Goal: Information Seeking & Learning: Find specific fact

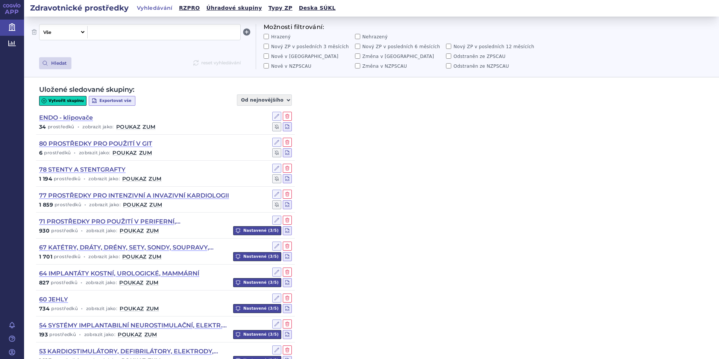
click at [108, 34] on span at bounding box center [164, 32] width 147 height 10
paste span
click at [60, 66] on button "Hledat" at bounding box center [55, 63] width 32 height 12
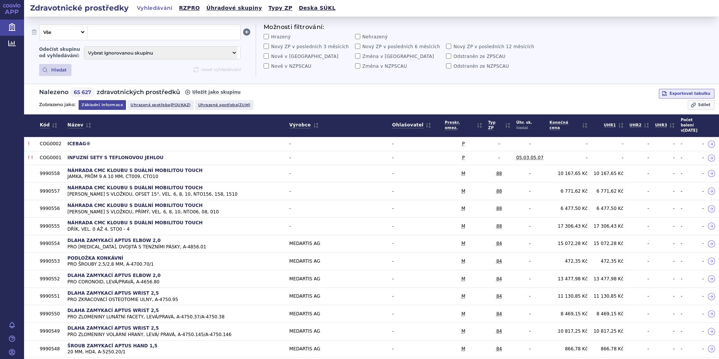
click at [83, 34] on select "Vše Název/Kód ZP Výrobce Ohlašovatel Typ ZP Úhradová skupina Kategorie ZUM Spis…" at bounding box center [62, 32] width 46 height 12
click at [39, 26] on select "Vše Název/Kód ZP Výrobce Ohlašovatel Typ ZP Úhradová skupina Kategorie ZUM Spis…" at bounding box center [62, 32] width 46 height 12
select select "filter-name-code"
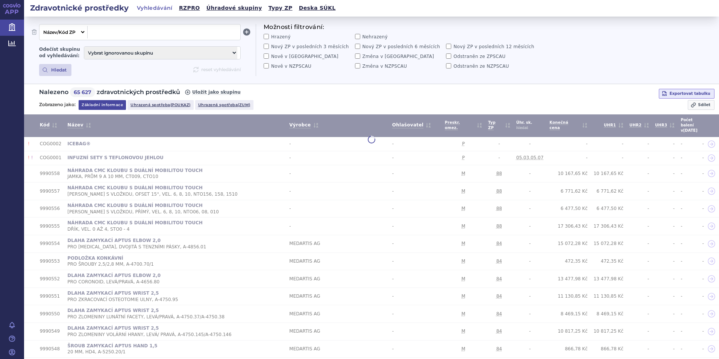
click at [116, 33] on span at bounding box center [164, 32] width 147 height 10
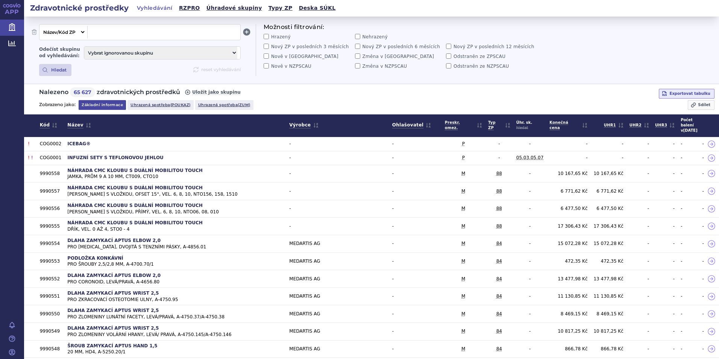
paste span
click at [192, 52] on li "0200993 - ČÁSTICE EBOLIZAČNÍ - ŽELATINOVÉ EMBOLIZAČNÍ MIKROSFÉRY NEXSPHERE" at bounding box center [164, 50] width 153 height 16
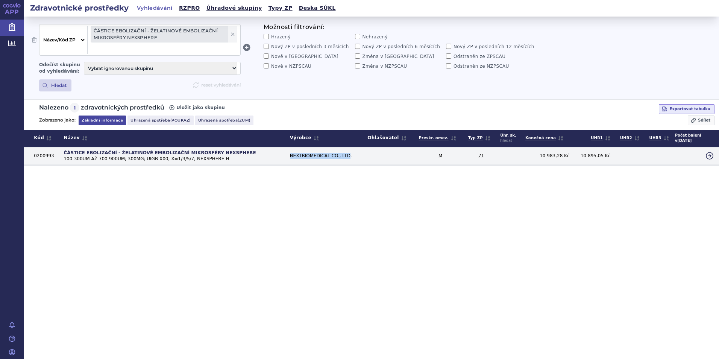
drag, startPoint x: 285, startPoint y: 156, endPoint x: 340, endPoint y: 157, distance: 54.2
click at [340, 157] on td "NEXTBIOMEDICAL CO., LTD." at bounding box center [326, 156] width 78 height 18
copy td "NEXTBIOMEDICAL CO., LTD"
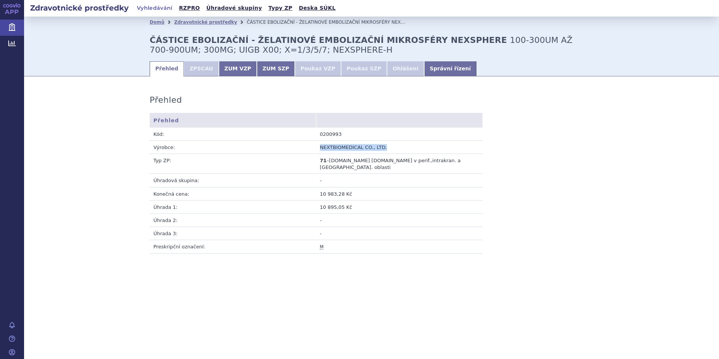
drag, startPoint x: 321, startPoint y: 148, endPoint x: 379, endPoint y: 149, distance: 58.3
click at [379, 149] on td "NEXTBIOMEDICAL CO., LTD." at bounding box center [399, 146] width 167 height 13
copy td "NEXTBIOMEDICAL CO., LTD."
click at [184, 22] on link "Zdravotnické prostředky" at bounding box center [205, 22] width 63 height 5
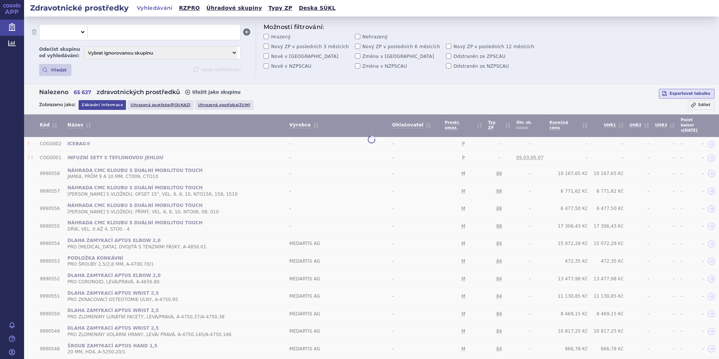
select select "filter-all"
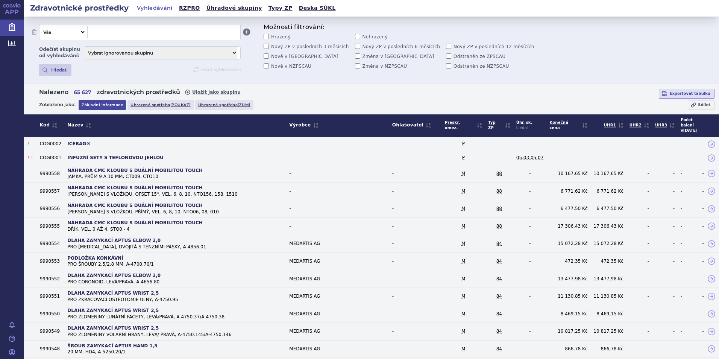
click at [102, 39] on div "Vše Název/Kód ZP Výrobce Ohlašovatel Typ ZP Úhradová skupina Kategorie ZUM Spis…" at bounding box center [140, 32] width 202 height 16
click at [97, 33] on span at bounding box center [164, 32] width 147 height 10
paste span
click at [75, 33] on select "Vše Název/Kód ZP Výrobce Ohlašovatel Typ ZP Úhradová skupina Kategorie ZUM Spis…" at bounding box center [62, 32] width 46 height 12
click at [39, 26] on select "Vše Název/Kód ZP Výrobce Ohlašovatel Typ ZP Úhradová skupina Kategorie ZUM Spis…" at bounding box center [62, 32] width 46 height 12
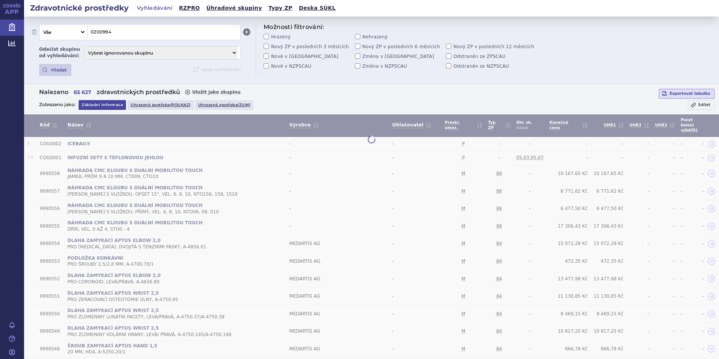
select select "filter-name-code"
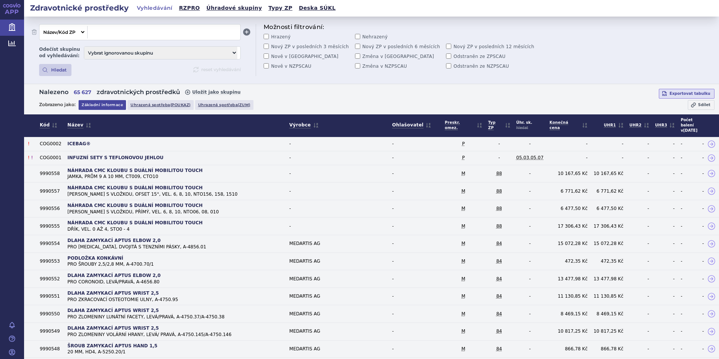
click at [120, 30] on span at bounding box center [164, 32] width 147 height 10
paste span
click at [103, 49] on strong "0200994" at bounding box center [102, 48] width 22 height 6
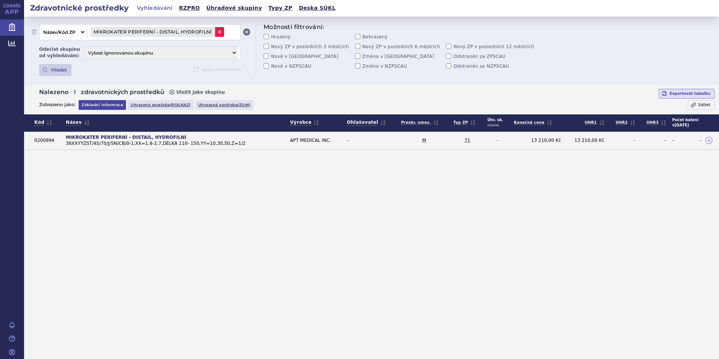
drag, startPoint x: 214, startPoint y: 38, endPoint x: 218, endPoint y: 31, distance: 7.6
click at [214, 37] on div "MIKROKATER PERIFERNÍ - DISTAIL, HYDROFILNÍ 0200994 - MIKROKATER PERIFERNÍ - DIS…" at bounding box center [164, 32] width 153 height 12
click at [218, 31] on icon at bounding box center [220, 32] width 6 height 6
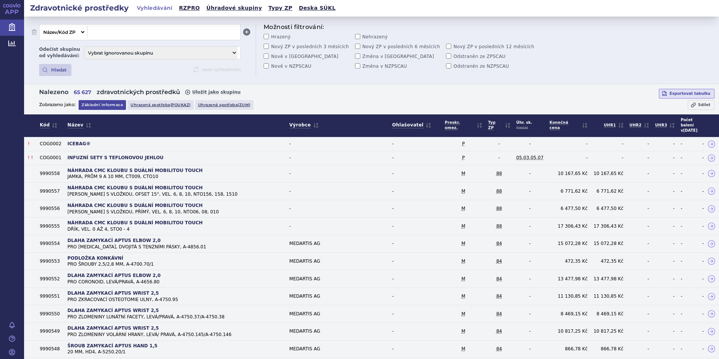
click at [99, 33] on span at bounding box center [164, 32] width 147 height 10
click at [155, 48] on li "0200951 - EXTRAKTOR TROMBU - DREDGER; PLNĚ VISIBILNÍ" at bounding box center [164, 47] width 153 height 10
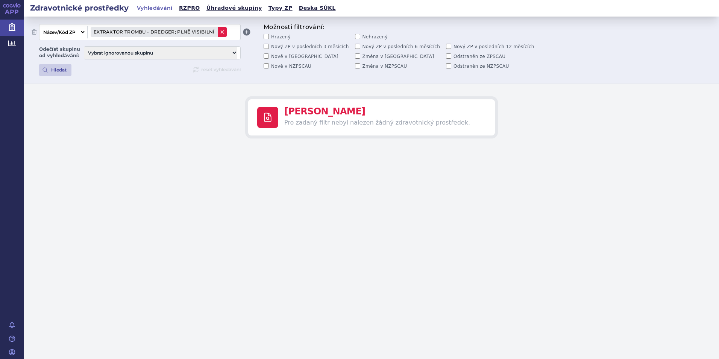
click at [221, 32] on icon at bounding box center [222, 32] width 6 height 6
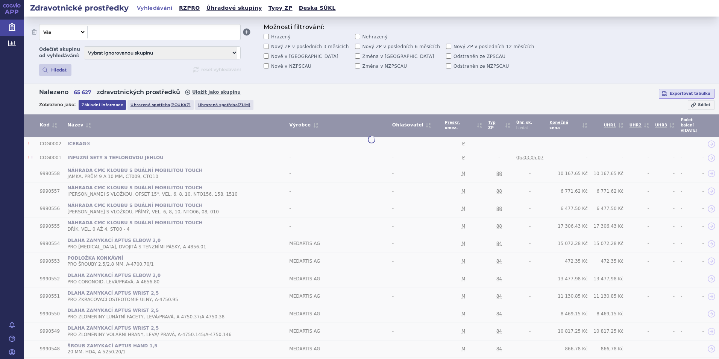
click at [52, 30] on select "Vše Název/Kód ZP Výrobce Ohlašovatel Typ ZP Úhradová skupina Kategorie ZUM Spis…" at bounding box center [62, 32] width 46 height 12
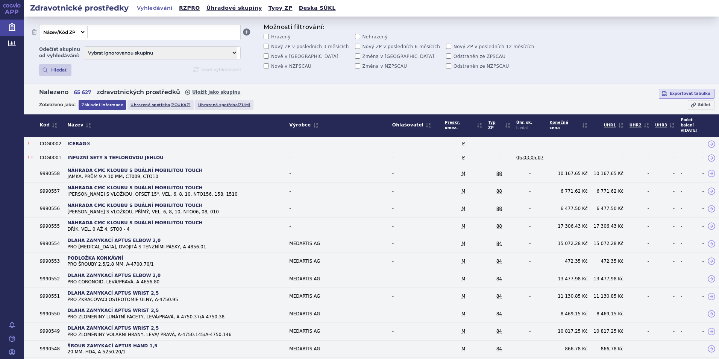
click at [39, 26] on select "Vše Název/Kód ZP Výrobce Ohlašovatel Typ ZP Úhradová skupina Kategorie ZUM Spis…" at bounding box center [62, 32] width 46 height 12
select select "filter-name-code"
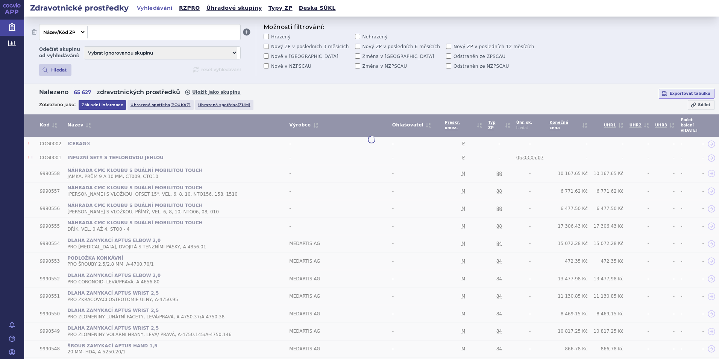
click at [115, 30] on span at bounding box center [164, 32] width 147 height 10
paste span
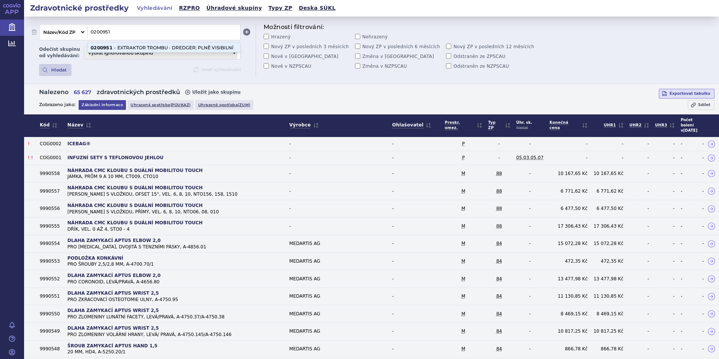
click at [131, 49] on li "0200951 - EXTRAKTOR TROMBU - DREDGER; PLNĚ VISIBILNÍ" at bounding box center [164, 47] width 153 height 10
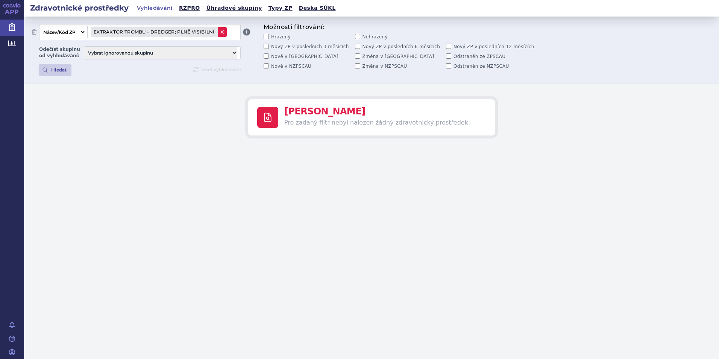
drag, startPoint x: 193, startPoint y: 24, endPoint x: 200, endPoint y: 29, distance: 8.7
click at [193, 24] on div "Vše Název/Kód ZP Výrobce Ohlašovatel Typ ZP Úhradová skupina Kategorie ZUM Spis…" at bounding box center [140, 32] width 202 height 16
click at [221, 32] on icon at bounding box center [221, 31] width 3 height 3
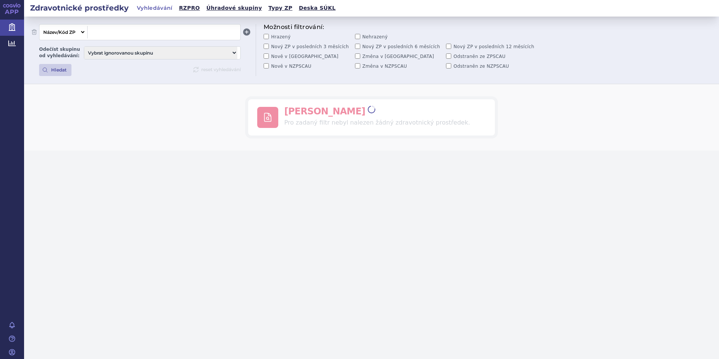
click at [165, 35] on span at bounding box center [164, 32] width 147 height 10
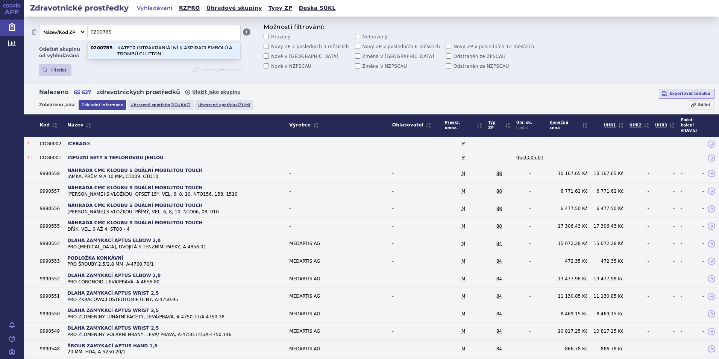
click at [156, 52] on li "0200785 - KATETR INTRAKRANIÁLNÍ K ASPIRACI EMBOLŮ A TROMBŮ GLUTTON" at bounding box center [164, 50] width 153 height 16
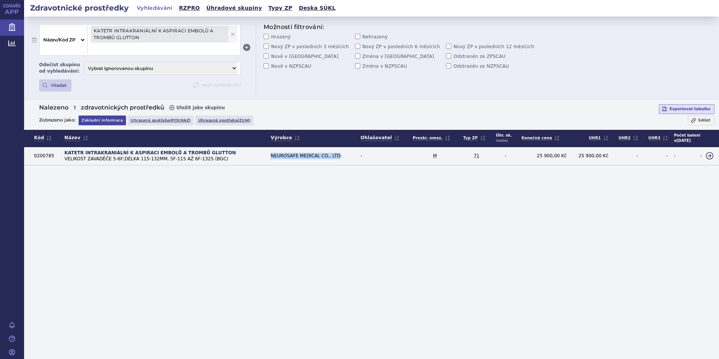
drag, startPoint x: 269, startPoint y: 156, endPoint x: 330, endPoint y: 156, distance: 61.3
click at [330, 156] on td "NEUROSAFE MEDICAL CO., LTD." at bounding box center [313, 156] width 90 height 18
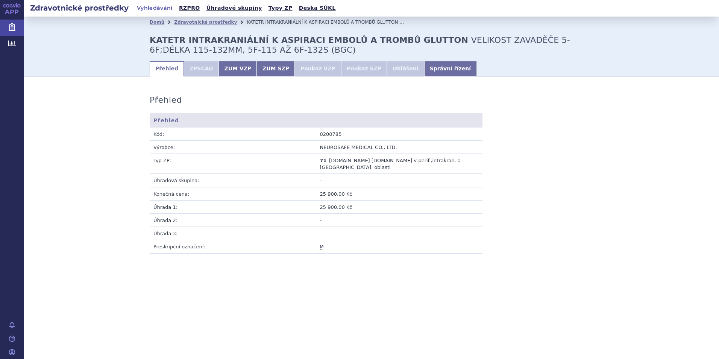
click at [335, 147] on td "NEUROSAFE MEDICAL CO., LTD." at bounding box center [399, 146] width 167 height 13
click at [317, 149] on td "NEUROSAFE MEDICAL CO., LTD." at bounding box center [399, 146] width 167 height 13
drag, startPoint x: 320, startPoint y: 149, endPoint x: 401, endPoint y: 149, distance: 81.6
click at [401, 149] on td "NEUROSAFE MEDICAL CO., LTD." at bounding box center [399, 146] width 167 height 13
copy td "NEUROSAFE MEDICAL CO., LTD."
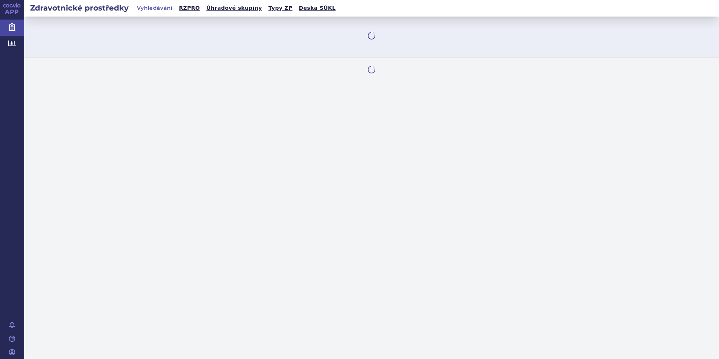
select select "filter-name-code"
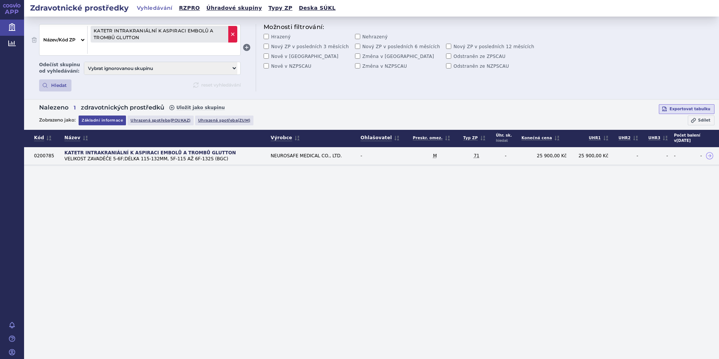
click at [231, 33] on icon at bounding box center [233, 34] width 6 height 6
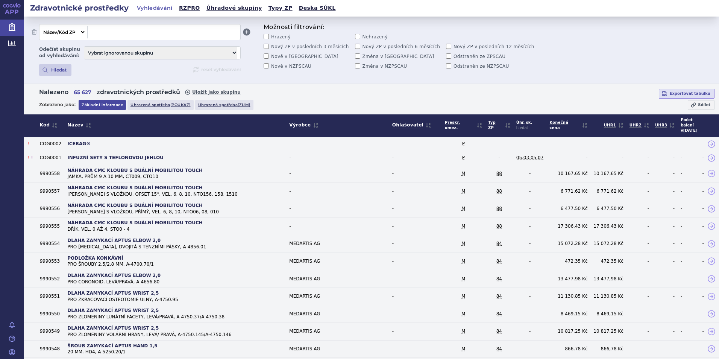
click at [109, 30] on span at bounding box center [164, 32] width 147 height 10
paste span
click at [129, 50] on li "0200883 - MIKROKATETR PERIFERNÍ - SPEX LP; SPN HYDROFILNÍ" at bounding box center [164, 50] width 153 height 16
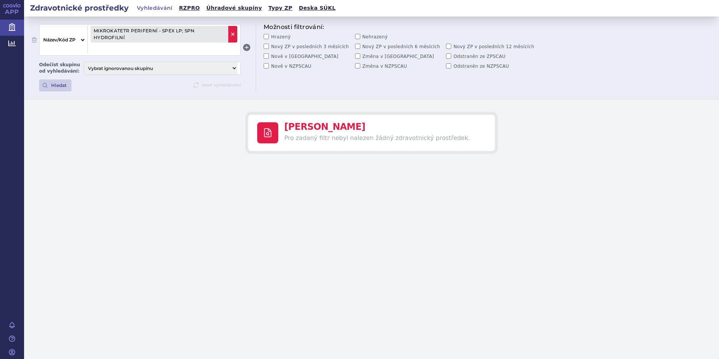
click at [230, 31] on icon at bounding box center [233, 34] width 6 height 6
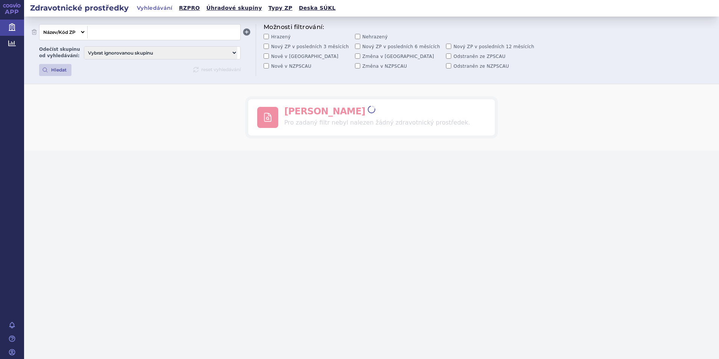
click at [151, 37] on span at bounding box center [164, 32] width 147 height 10
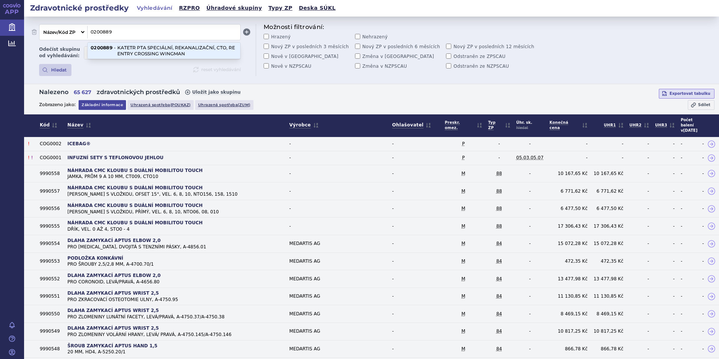
click at [136, 54] on li "0200889 - KATETR PTA SPECIÁLNÍ, REKANALIZAČNÍ, CTO, RE ENTRY CROSSING WINGMAN" at bounding box center [164, 50] width 153 height 16
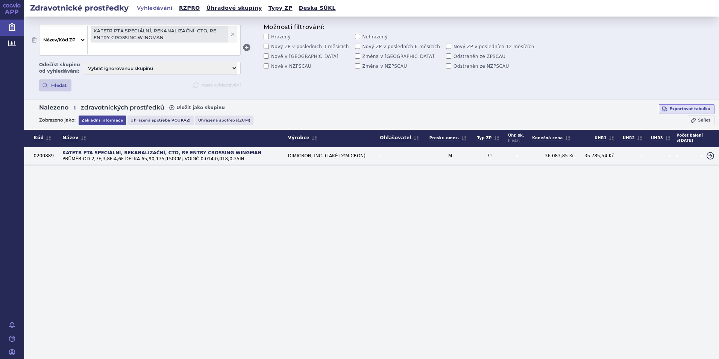
click at [304, 158] on td "DIMICRON, INC. (TAKÉ DYMICRON)" at bounding box center [331, 156] width 92 height 18
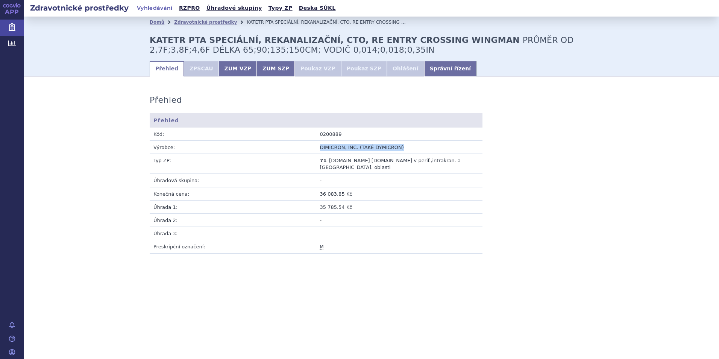
drag, startPoint x: 405, startPoint y: 148, endPoint x: 293, endPoint y: 148, distance: 111.7
click at [293, 148] on tr "Výrobce: DIMICRON, INC. (TAKÉ DYMICRON)" at bounding box center [316, 146] width 333 height 13
copy tr "Výrobce: DIMICRON, INC. (TAKÉ DYMICRON)"
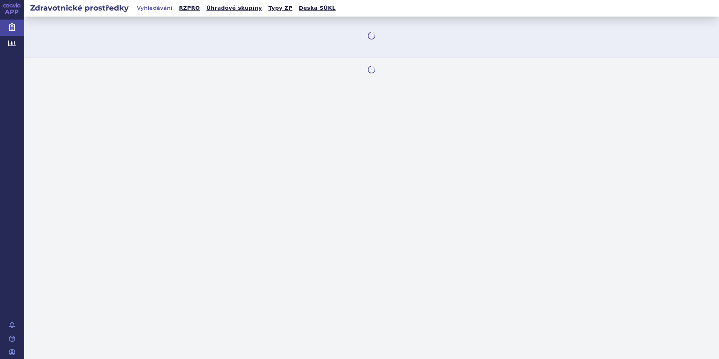
select select "filter-name-code"
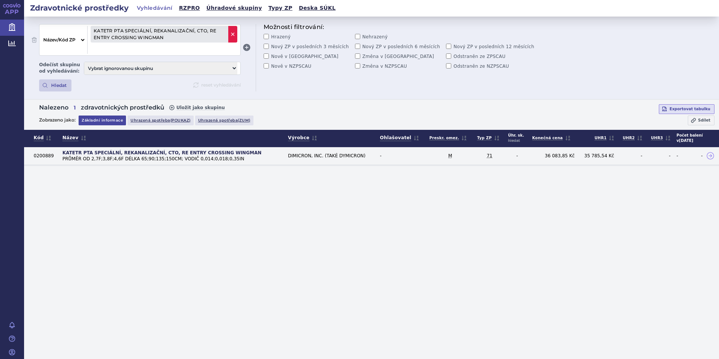
click at [233, 29] on span at bounding box center [232, 34] width 9 height 17
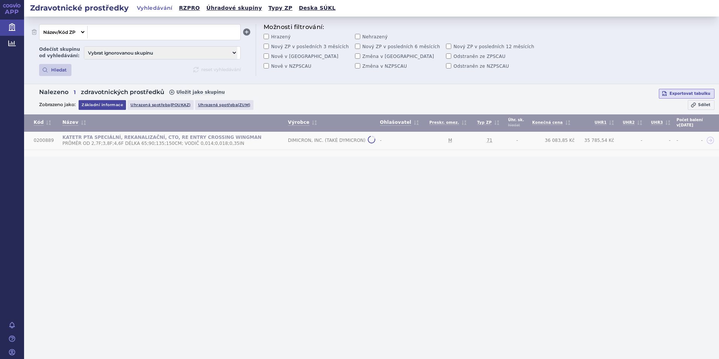
click at [44, 27] on select "Vše Název/Kód ZP Výrobce Ohlašovatel Typ ZP Úhradová skupina Kategorie ZUM Spis…" at bounding box center [62, 32] width 46 height 12
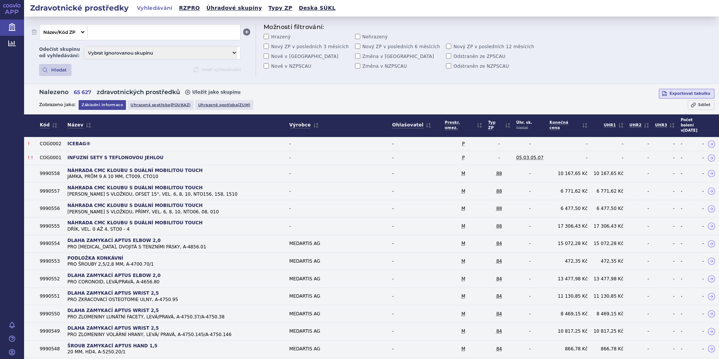
click at [106, 29] on span at bounding box center [164, 32] width 147 height 10
paste span
click at [152, 46] on li "0200688 - SADA AG - KATETR ZAVÁDĚCÍ A VODÍCÍ, FEMORÁLNÍ HEETY" at bounding box center [164, 50] width 153 height 16
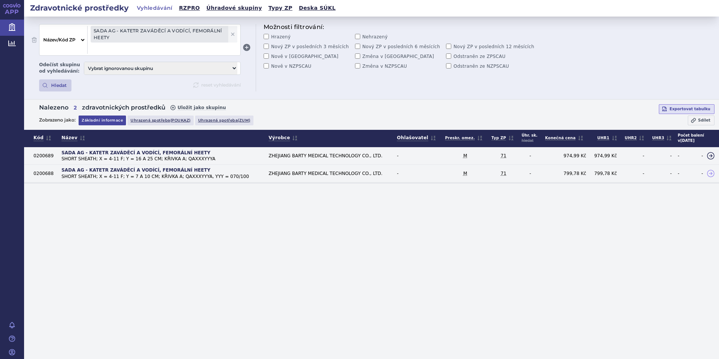
click at [273, 153] on td "ZHEJIANG BARTY MEDICAL TECHNOLOGY CO., LTD." at bounding box center [330, 156] width 128 height 18
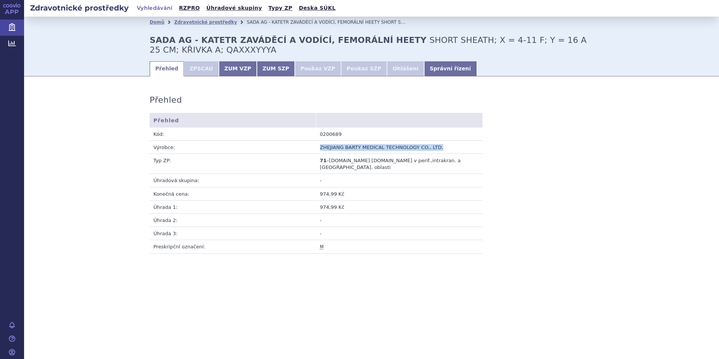
drag, startPoint x: 436, startPoint y: 148, endPoint x: 290, endPoint y: 149, distance: 145.9
click at [290, 149] on tr "Výrobce: ZHEJIANG BARTY MEDICAL TECHNOLOGY CO., LTD." at bounding box center [316, 146] width 333 height 13
copy tr "Výrobce: ZHEJIANG BARTY MEDICAL TECHNOLOGY CO., LTD."
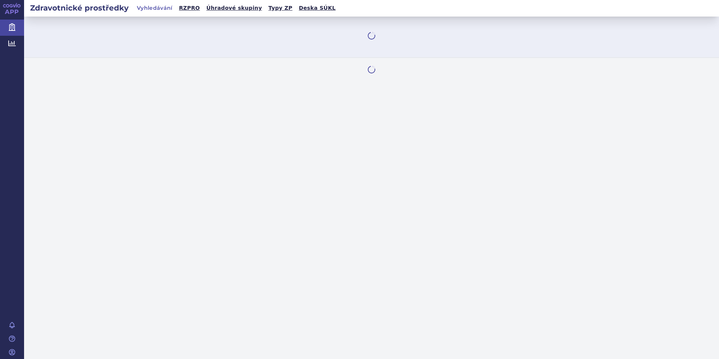
select select "filter-name-code"
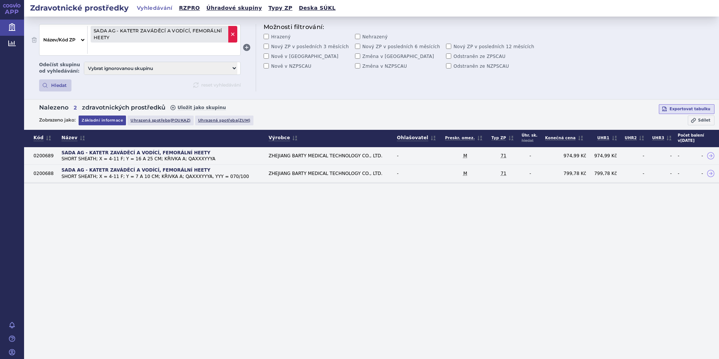
click at [234, 31] on icon at bounding box center [233, 34] width 6 height 6
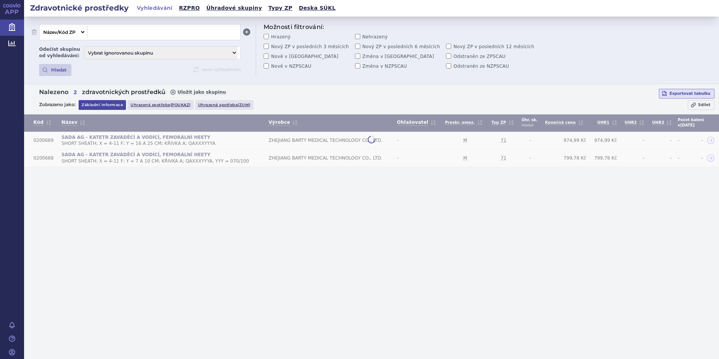
click at [178, 36] on span at bounding box center [164, 32] width 147 height 10
paste span
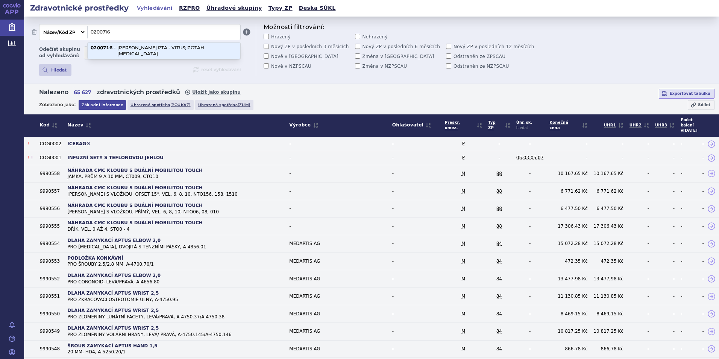
click at [146, 51] on li "0200716 - KATETR BALÓNKOVÝ PTA - VITUS; POTAH PACLITAXEL" at bounding box center [164, 50] width 153 height 16
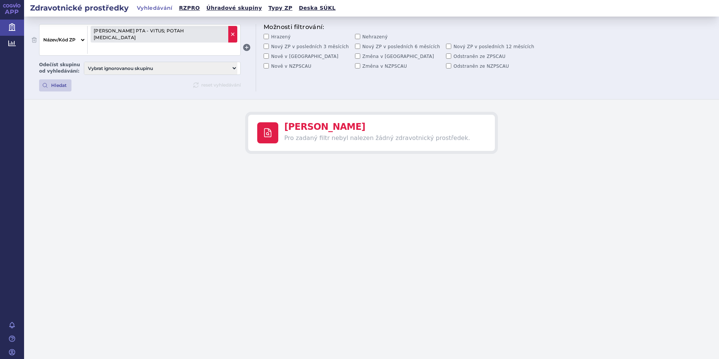
click at [230, 31] on icon at bounding box center [233, 34] width 6 height 6
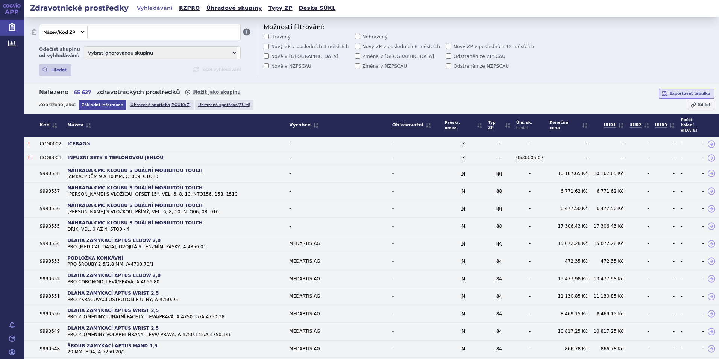
click at [74, 33] on select "Vše Název/Kód ZP Výrobce Ohlašovatel Typ ZP Úhradová skupina Kategorie ZUM Spis…" at bounding box center [62, 32] width 46 height 12
click at [114, 29] on span at bounding box center [164, 32] width 147 height 10
click at [138, 44] on li "0200716 - KATETR BALÓNKOVÝ PTA - VITUS; POTAH PACLITAXEL" at bounding box center [164, 50] width 153 height 16
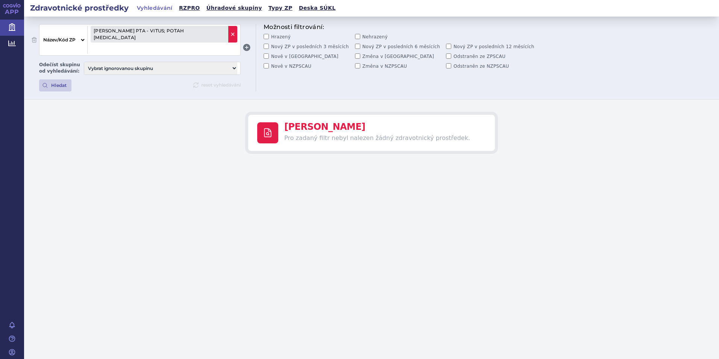
click at [230, 31] on icon at bounding box center [233, 34] width 6 height 6
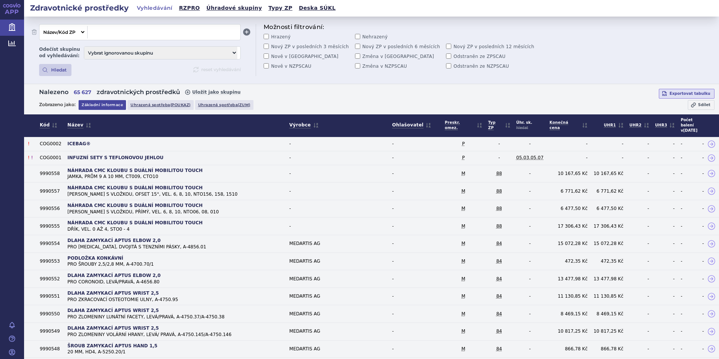
drag, startPoint x: 75, startPoint y: 32, endPoint x: 76, endPoint y: 39, distance: 7.2
click at [75, 32] on select "Vše Název/Kód ZP Výrobce Ohlašovatel Typ ZP Úhradová skupina Kategorie ZUM Spis…" at bounding box center [62, 32] width 46 height 12
click at [39, 26] on select "Vše Název/Kód ZP Výrobce Ohlašovatel Typ ZP Úhradová skupina Kategorie ZUM Spis…" at bounding box center [62, 32] width 46 height 12
select select "filter-manufacturer"
click at [141, 30] on span at bounding box center [164, 32] width 147 height 10
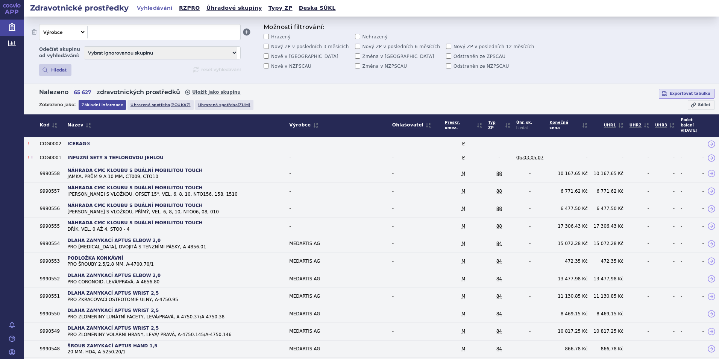
click at [98, 26] on div "Vše Název/Kód ZP Výrobce Ohlašovatel Typ ZP Úhradová skupina Kategorie ZUM Spis…" at bounding box center [140, 32] width 202 height 16
click at [112, 32] on span at bounding box center [164, 32] width 147 height 10
paste span
drag, startPoint x: 103, startPoint y: 26, endPoint x: 105, endPoint y: 29, distance: 4.1
click at [80, 33] on div "Vše Název/Kód ZP Výrobce Ohlašovatel Typ ZP Úhradová skupina Kategorie ZUM Spis…" at bounding box center [140, 32] width 202 height 16
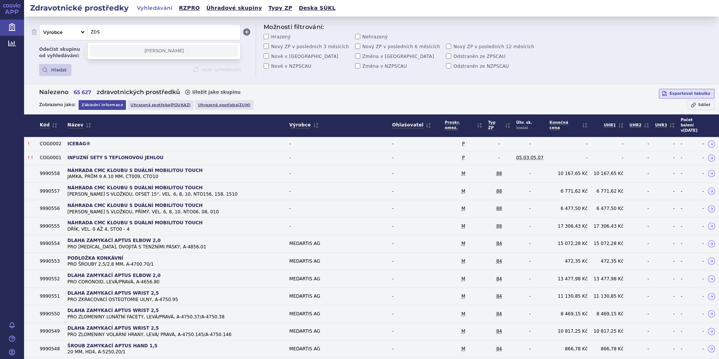
drag, startPoint x: 91, startPoint y: 34, endPoint x: 78, endPoint y: 34, distance: 12.8
click at [78, 34] on div "Vše Název/Kód ZP Výrobce Ohlašovatel Typ ZP Úhradová skupina Kategorie ZUM Spis…" at bounding box center [140, 32] width 202 height 16
click at [94, 33] on span "0200714" at bounding box center [164, 32] width 147 height 10
click at [70, 35] on select "Vše Název/Kód ZP Výrobce Ohlašovatel Typ ZP Úhradová skupina Kategorie ZUM Spis…" at bounding box center [62, 32] width 46 height 12
click at [39, 26] on select "Vše Název/Kód ZP Výrobce Ohlašovatel Typ ZP Úhradová skupina Kategorie ZUM Spis…" at bounding box center [62, 32] width 46 height 12
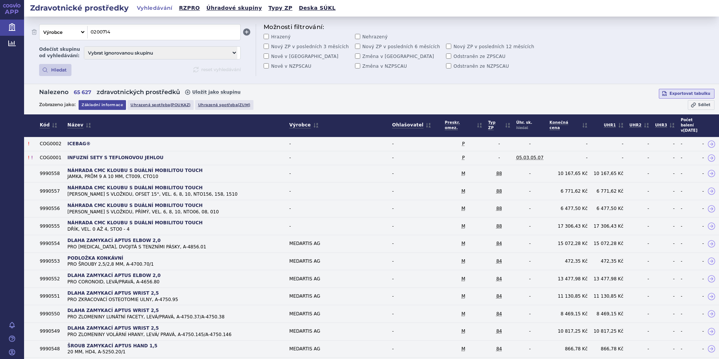
select select "filter-name-code"
click at [157, 33] on span at bounding box center [164, 32] width 147 height 10
paste span
click at [152, 54] on li "0200714 - ELEKTRODA PERKUTÁNNÍ PRO MW ABLACE SURETIP" at bounding box center [164, 50] width 153 height 16
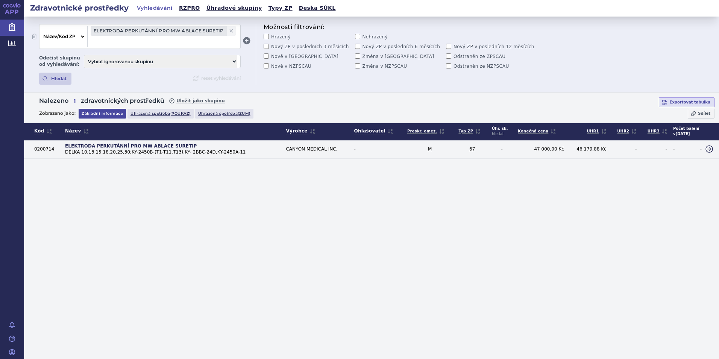
click at [315, 141] on td "CANYON MEDICAL INC." at bounding box center [317, 149] width 68 height 18
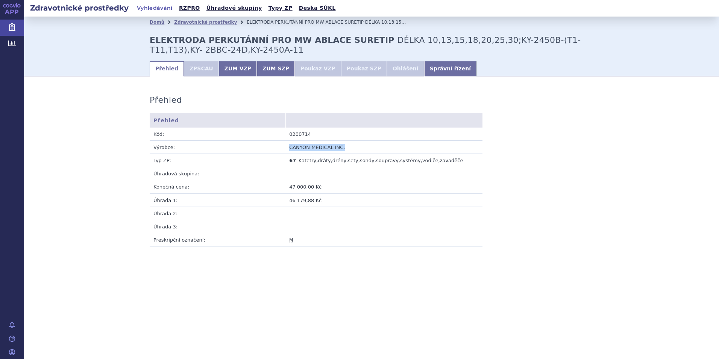
click at [296, 144] on tr "Výrobce: CANYON MEDICAL INC." at bounding box center [316, 146] width 333 height 13
click at [18, 26] on link "Zdravotnické prostředky" at bounding box center [12, 28] width 24 height 16
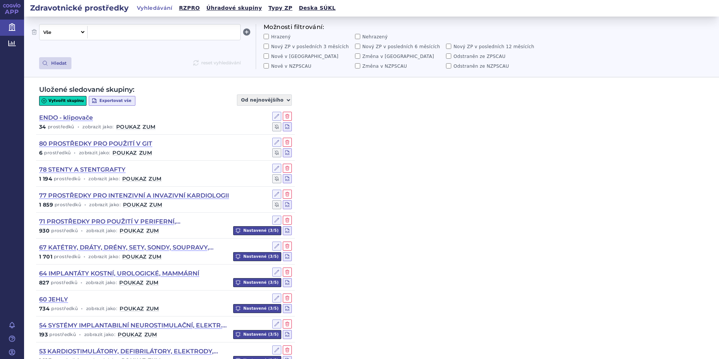
click at [79, 32] on select "Vše Název/Kód ZP Výrobce Ohlašovatel Typ ZP Úhradová skupina Kategorie ZUM Spis…" at bounding box center [62, 32] width 46 height 12
click at [39, 26] on select "Vše Název/Kód ZP Výrobce Ohlašovatel Typ ZP Úhradová skupina Kategorie ZUM Spis…" at bounding box center [62, 32] width 46 height 12
select select "filter-name-code"
click at [101, 32] on span at bounding box center [164, 32] width 147 height 10
paste span
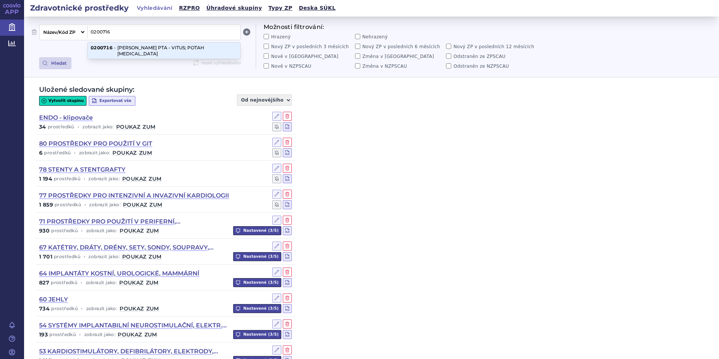
click at [159, 49] on li "0200716 - KATETR BALÓNKOVÝ PTA - VITUS; POTAH PACLITAXEL" at bounding box center [164, 50] width 153 height 16
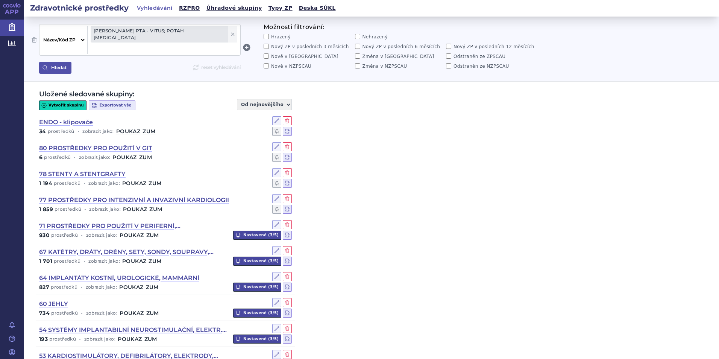
click at [59, 66] on button "Hledat" at bounding box center [55, 68] width 32 height 12
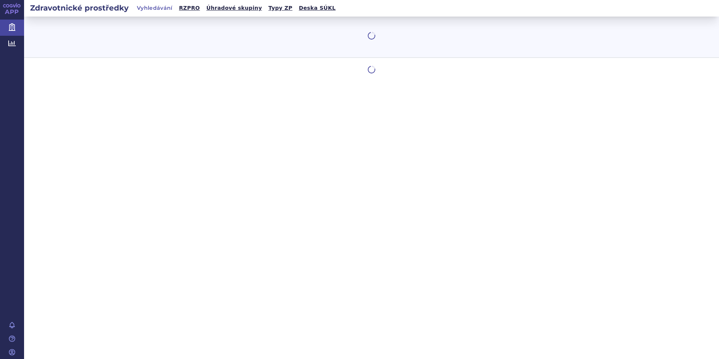
select select "filter-name-code"
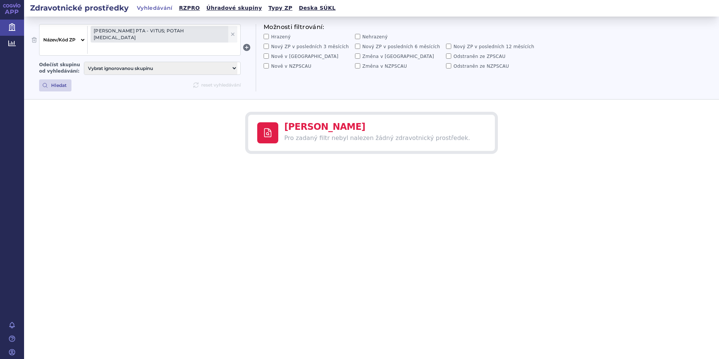
click at [165, 44] on span at bounding box center [164, 49] width 147 height 10
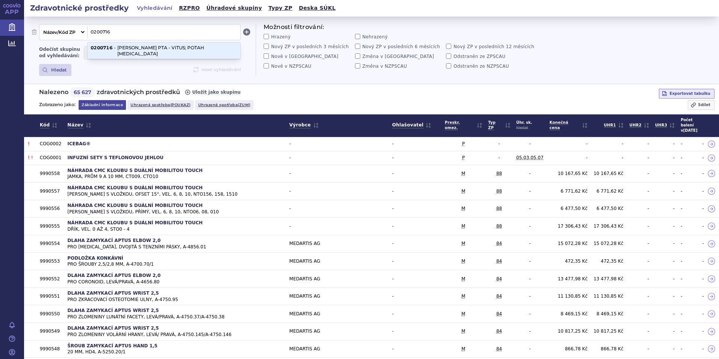
click at [164, 50] on li "0200716 - KATETR BALÓNKOVÝ PTA - VITUS; POTAH PACLITAXEL" at bounding box center [164, 50] width 153 height 16
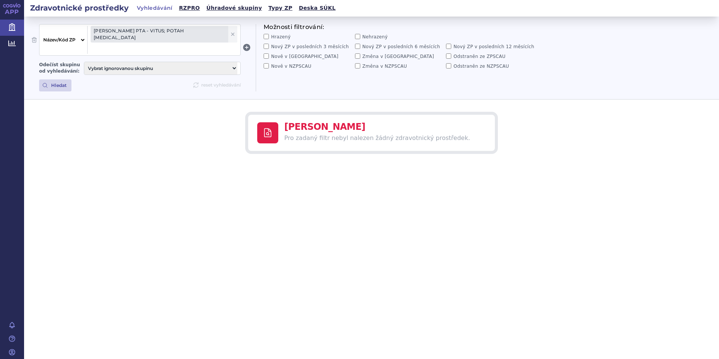
click at [60, 36] on select "Vše Název/Kód ZP Výrobce Ohlašovatel Typ ZP Úhradová skupina Kategorie ZUM Spis…" at bounding box center [62, 40] width 46 height 28
click at [203, 155] on div "Nic nenalezeno Pro zadaný filtr nebyl nalezen žádný zdravotnický prostředek." at bounding box center [371, 133] width 695 height 66
drag, startPoint x: 229, startPoint y: 30, endPoint x: 209, endPoint y: 35, distance: 20.9
click at [230, 31] on icon at bounding box center [233, 34] width 6 height 6
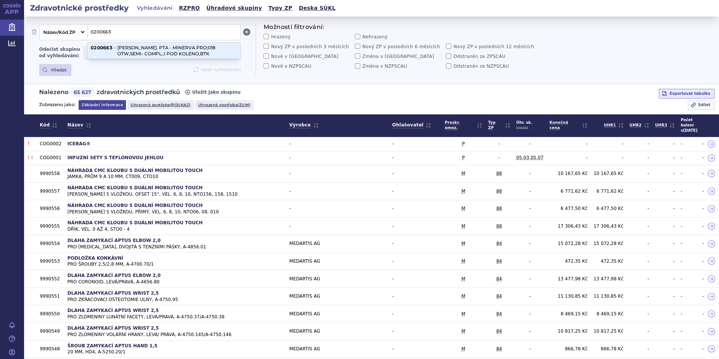
click at [102, 56] on strong "0200663" at bounding box center [102, 51] width 22 height 12
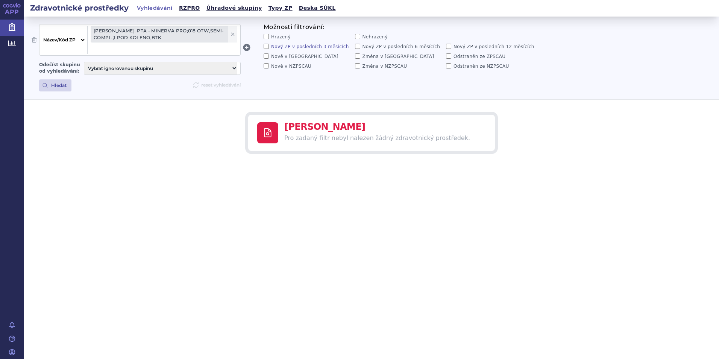
click at [271, 47] on label "Nový ZP v posledních 3 měsících" at bounding box center [308, 47] width 88 height 6
click at [269, 47] on input "Nový ZP v posledních 3 měsících" at bounding box center [266, 46] width 5 height 5
click at [265, 47] on input "Nový ZP v posledních 3 měsících" at bounding box center [266, 46] width 5 height 5
click at [99, 33] on span "KATETR BALÓNK. PTA - MINERVA PRO;018 OTW,SEMI- COMPL.;I POD KOLENO,BTK" at bounding box center [164, 34] width 147 height 17
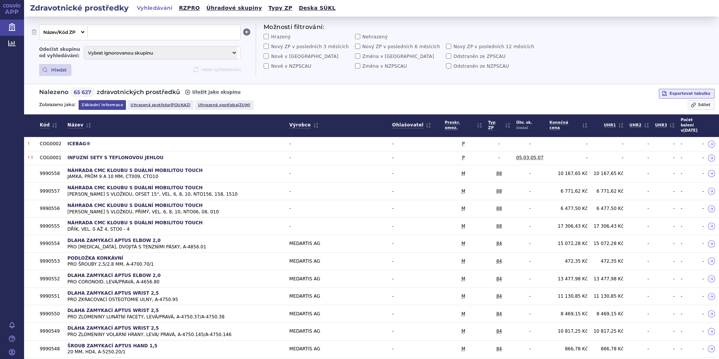
click at [121, 39] on div "Vše Název/Kód ZP Výrobce Ohlašovatel Typ ZP Úhradová skupina Kategorie ZUM Spis…" at bounding box center [140, 32] width 202 height 16
click at [121, 31] on span at bounding box center [164, 32] width 147 height 10
click at [127, 42] on div "0200676 - KATETR BALÓNKOVÝ PTA - ANDRABALLOON" at bounding box center [163, 47] width 153 height 11
click at [127, 48] on li "0200676 - KATETR BALÓNKOVÝ PTA - ANDRABALLOON" at bounding box center [164, 47] width 153 height 10
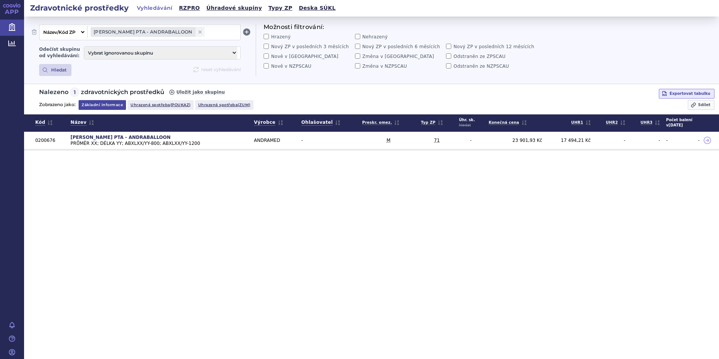
drag, startPoint x: 210, startPoint y: 34, endPoint x: 187, endPoint y: 38, distance: 23.3
click at [203, 34] on icon at bounding box center [200, 32] width 6 height 6
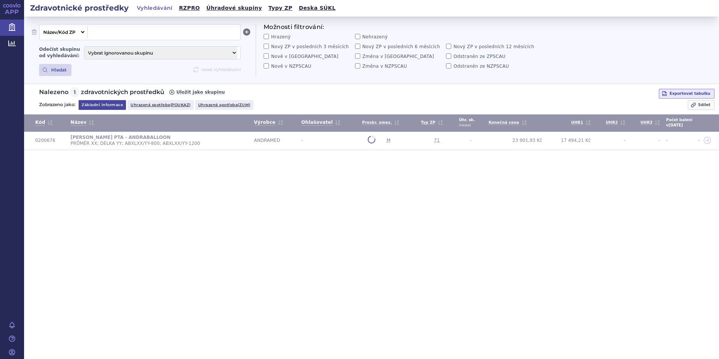
click at [181, 37] on span at bounding box center [164, 32] width 147 height 10
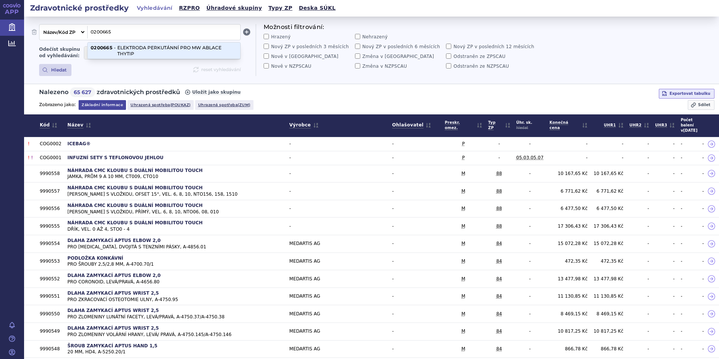
click at [117, 50] on span "-" at bounding box center [114, 51] width 5 height 12
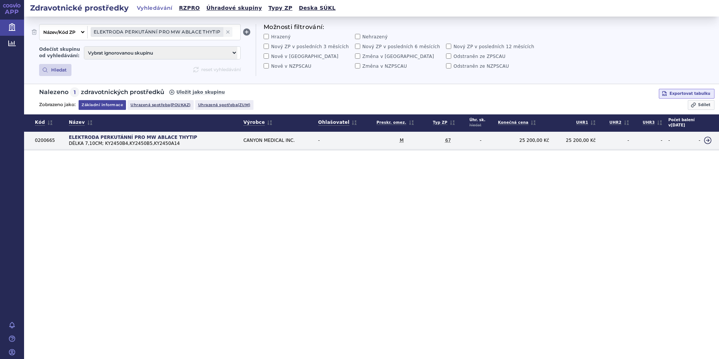
click at [265, 141] on td "CANYON MEDICAL INC." at bounding box center [277, 141] width 75 height 18
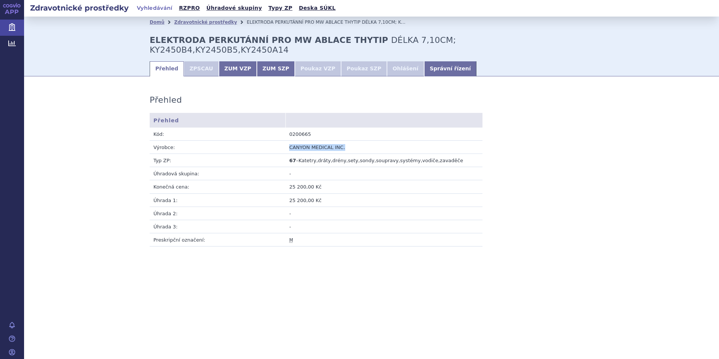
drag, startPoint x: 359, startPoint y: 136, endPoint x: 288, endPoint y: 138, distance: 70.8
click at [288, 140] on tr "Výrobce: CANYON MEDICAL INC." at bounding box center [316, 146] width 333 height 13
copy tr "Výrobce: CANYON MEDICAL INC."
click at [165, 61] on link "Přehled" at bounding box center [167, 68] width 34 height 15
click at [16, 28] on link "Zdravotnické prostředky" at bounding box center [12, 28] width 24 height 16
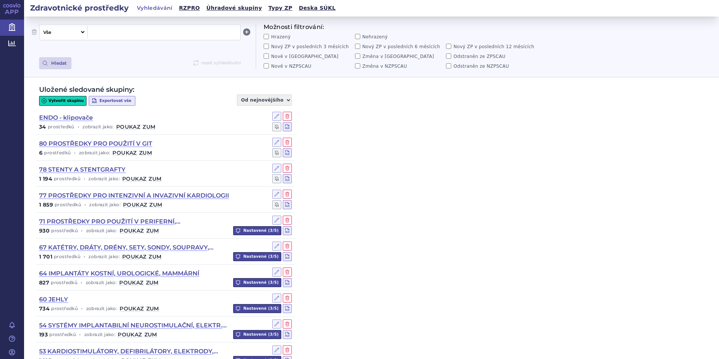
click at [65, 38] on select "Vše Název/Kód ZP Výrobce Ohlašovatel Typ ZP Úhradová skupina Kategorie ZUM Spis…" at bounding box center [62, 32] width 46 height 12
click at [39, 26] on select "Vše Název/Kód ZP Výrobce Ohlašovatel Typ ZP Úhradová skupina Kategorie ZUM Spis…" at bounding box center [62, 32] width 46 height 12
select select "filter-name-code"
click at [115, 28] on span at bounding box center [164, 32] width 147 height 10
paste span
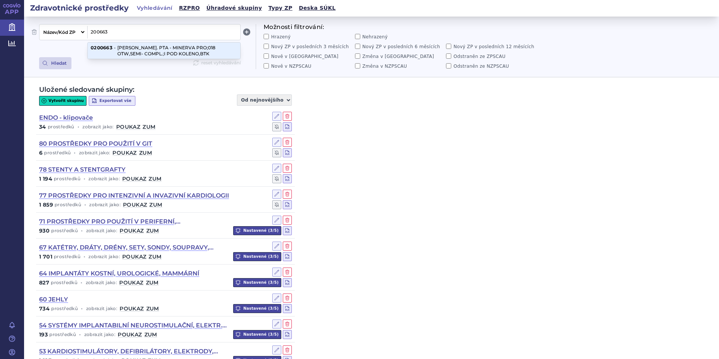
click at [166, 55] on li "0200663 - [PERSON_NAME]. PTA - MINERVA PRO;018 OTW,SEMI- COMPL.;I POD KOLENO,BTK" at bounding box center [164, 50] width 153 height 16
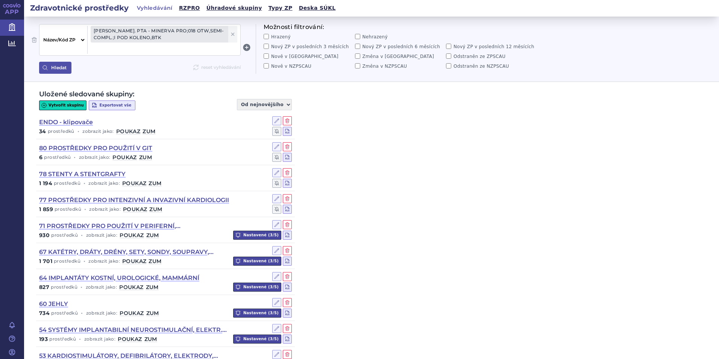
click at [50, 71] on button "Hledat" at bounding box center [55, 68] width 32 height 12
select select "filter-name-code"
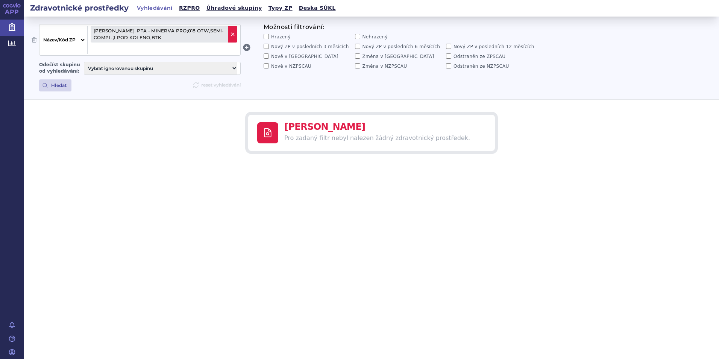
click at [233, 36] on icon at bounding box center [233, 34] width 6 height 6
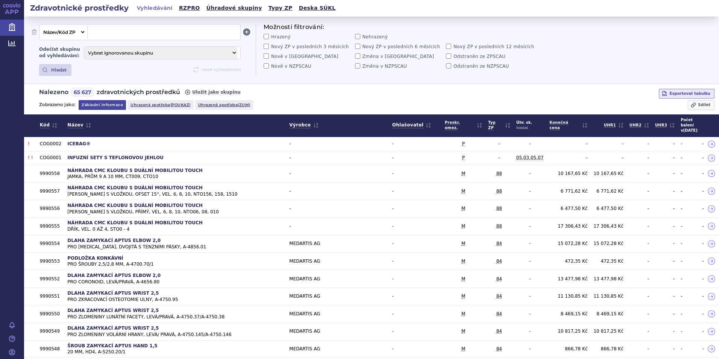
paste span
click at [164, 50] on li "0200636 - KATETR EXTRAKČNÍ ASPIRAČNÍ CLOTTRIEVER" at bounding box center [164, 47] width 153 height 10
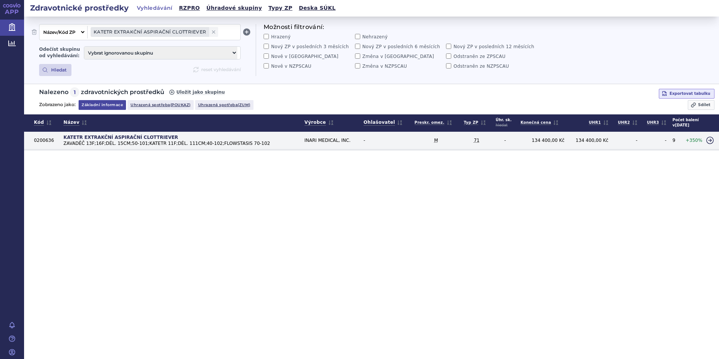
click at [315, 142] on td "INARI MEDICAL, INC." at bounding box center [331, 141] width 59 height 18
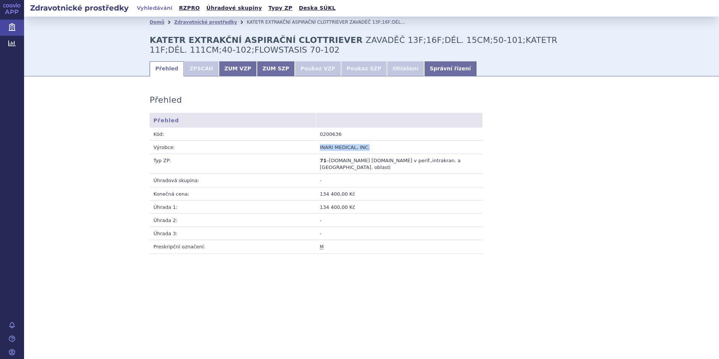
drag, startPoint x: 370, startPoint y: 150, endPoint x: 312, endPoint y: 150, distance: 58.7
click at [312, 150] on tr "Výrobce: INARI MEDICAL, INC." at bounding box center [316, 146] width 333 height 13
copy tr "Výrobce: INARI MEDICAL, INC."
